Goal: Find specific page/section: Find specific page/section

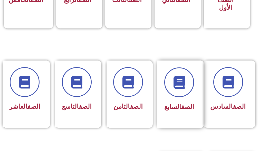
scroll to position [205, 0]
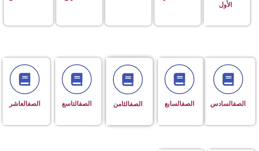
click at [131, 96] on div "الصف الثامن" at bounding box center [128, 88] width 30 height 46
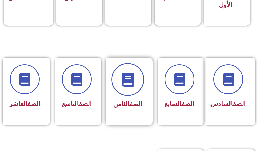
click at [136, 87] on span at bounding box center [127, 79] width 33 height 33
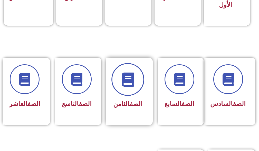
click at [136, 87] on span at bounding box center [127, 79] width 33 height 33
click at [136, 83] on span at bounding box center [127, 79] width 33 height 33
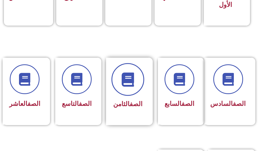
click at [136, 83] on span at bounding box center [127, 79] width 33 height 33
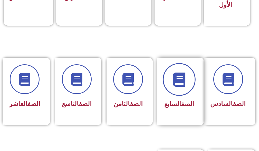
click at [179, 84] on icon at bounding box center [179, 80] width 14 height 14
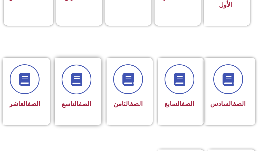
click at [93, 80] on div "الصف التاسع" at bounding box center [77, 91] width 44 height 67
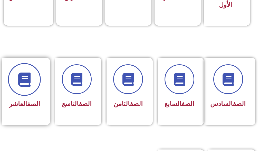
drag, startPoint x: 63, startPoint y: 77, endPoint x: 27, endPoint y: 64, distance: 38.5
click at [53, 75] on div "الصف التاسع" at bounding box center [78, 91] width 51 height 67
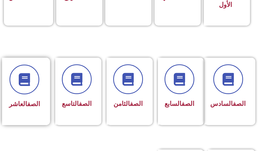
click at [26, 64] on div "الصف العاشر" at bounding box center [24, 91] width 45 height 67
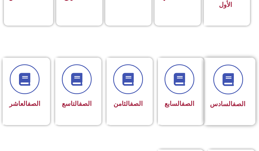
click at [210, 95] on div "الصف السادس" at bounding box center [231, 91] width 51 height 67
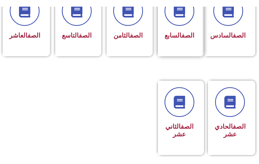
scroll to position [308, 0]
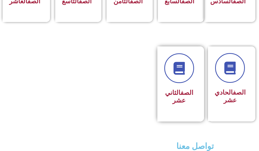
click at [179, 93] on div "الصف الثاني عشر" at bounding box center [179, 80] width 30 height 54
click at [180, 93] on div "الصف الثاني عشر" at bounding box center [179, 80] width 30 height 54
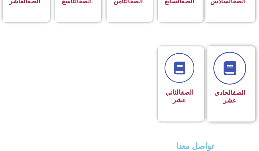
click at [229, 71] on icon at bounding box center [230, 68] width 14 height 14
click at [230, 72] on icon at bounding box center [230, 68] width 14 height 14
click at [230, 73] on icon at bounding box center [230, 68] width 14 height 14
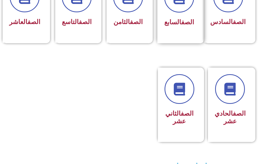
scroll to position [255, 0]
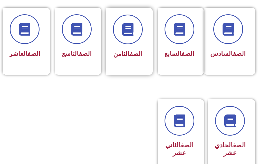
click at [135, 47] on div "الصف الثامن" at bounding box center [128, 38] width 30 height 46
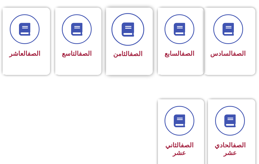
click at [134, 40] on span at bounding box center [127, 29] width 33 height 33
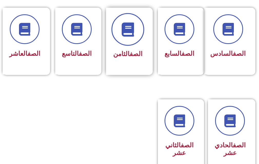
click at [130, 30] on icon at bounding box center [128, 30] width 14 height 14
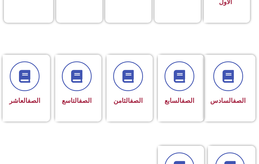
scroll to position [204, 0]
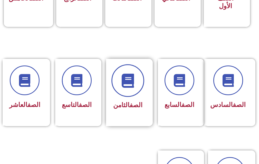
click at [133, 79] on icon at bounding box center [128, 81] width 14 height 14
click at [133, 78] on icon at bounding box center [128, 81] width 14 height 14
click at [132, 77] on icon at bounding box center [128, 81] width 14 height 14
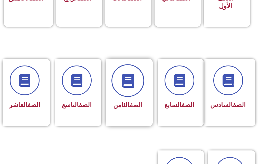
click at [132, 77] on icon at bounding box center [128, 81] width 14 height 14
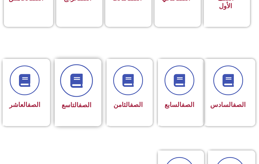
click at [67, 76] on span at bounding box center [76, 81] width 33 height 33
click at [68, 76] on span at bounding box center [76, 81] width 33 height 33
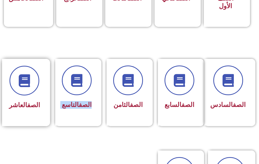
drag, startPoint x: 53, startPoint y: 75, endPoint x: 43, endPoint y: 72, distance: 10.8
click at [48, 74] on div "الصف السادس الصف السابع الصف الثامن الصف التاسع الصف العاشر" at bounding box center [129, 92] width 256 height 67
click at [42, 72] on div "الصف العاشر" at bounding box center [24, 92] width 45 height 67
click at [40, 72] on div "الصف العاشر" at bounding box center [24, 92] width 45 height 67
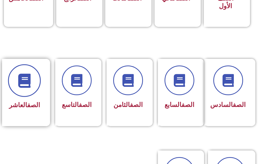
drag, startPoint x: 40, startPoint y: 72, endPoint x: 17, endPoint y: 81, distance: 24.8
click at [32, 75] on div at bounding box center [24, 81] width 31 height 30
click at [15, 82] on span at bounding box center [24, 81] width 33 height 33
click at [17, 81] on span at bounding box center [24, 81] width 33 height 33
click at [24, 70] on span at bounding box center [24, 81] width 33 height 33
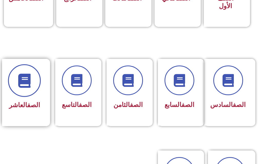
click at [24, 70] on span at bounding box center [24, 81] width 33 height 33
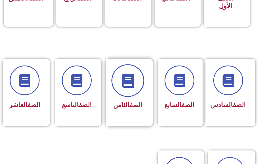
click at [120, 76] on span at bounding box center [127, 81] width 33 height 33
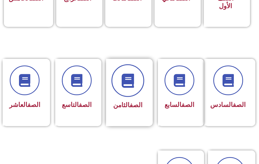
click at [120, 76] on span at bounding box center [127, 81] width 33 height 33
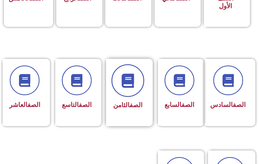
click at [120, 76] on span at bounding box center [127, 81] width 33 height 33
click at [121, 76] on icon at bounding box center [128, 81] width 14 height 14
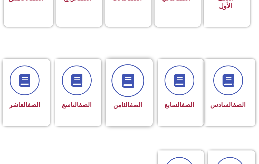
click at [121, 76] on icon at bounding box center [128, 81] width 14 height 14
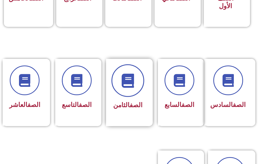
click at [121, 76] on icon at bounding box center [128, 81] width 14 height 14
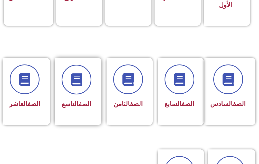
scroll to position [230, 0]
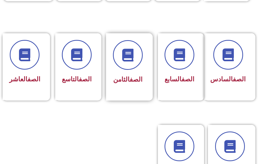
click at [124, 77] on span "الصف الثامن" at bounding box center [127, 79] width 29 height 7
click at [126, 72] on div "الصف الثامن" at bounding box center [128, 63] width 30 height 46
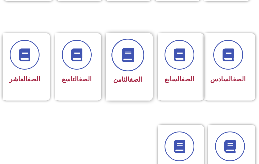
click at [127, 64] on span at bounding box center [127, 55] width 33 height 33
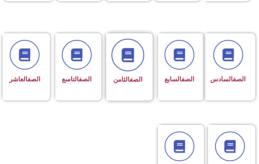
click at [127, 64] on span at bounding box center [127, 55] width 33 height 33
click at [128, 62] on span at bounding box center [127, 55] width 33 height 33
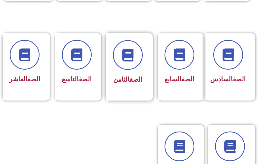
drag, startPoint x: 128, startPoint y: 62, endPoint x: 137, endPoint y: 69, distance: 10.9
click at [137, 69] on div at bounding box center [128, 55] width 30 height 30
click at [131, 81] on link "الصف" at bounding box center [136, 79] width 13 height 7
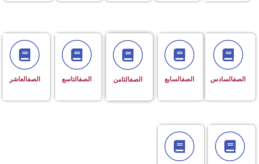
click at [131, 81] on link "الصف" at bounding box center [136, 79] width 13 height 7
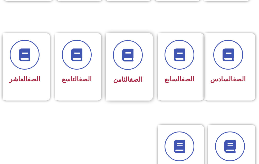
click at [129, 88] on div "الصف الثامن" at bounding box center [128, 66] width 44 height 67
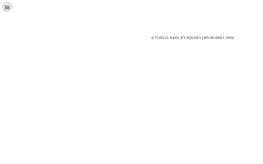
click at [208, 2] on div "الصفحة الرئيسية الصف الأول الصف الثاني الصف الثالث الصف الرابع الصف الخامس الصف…" at bounding box center [113, 8] width 226 height 17
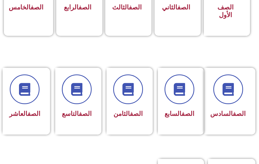
scroll to position [205, 0]
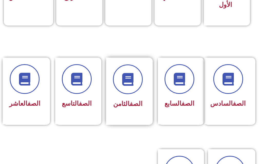
click at [147, 97] on div "الصف الثامن" at bounding box center [128, 91] width 44 height 67
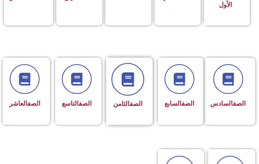
click at [129, 79] on icon at bounding box center [128, 80] width 14 height 14
